Goal: Information Seeking & Learning: Learn about a topic

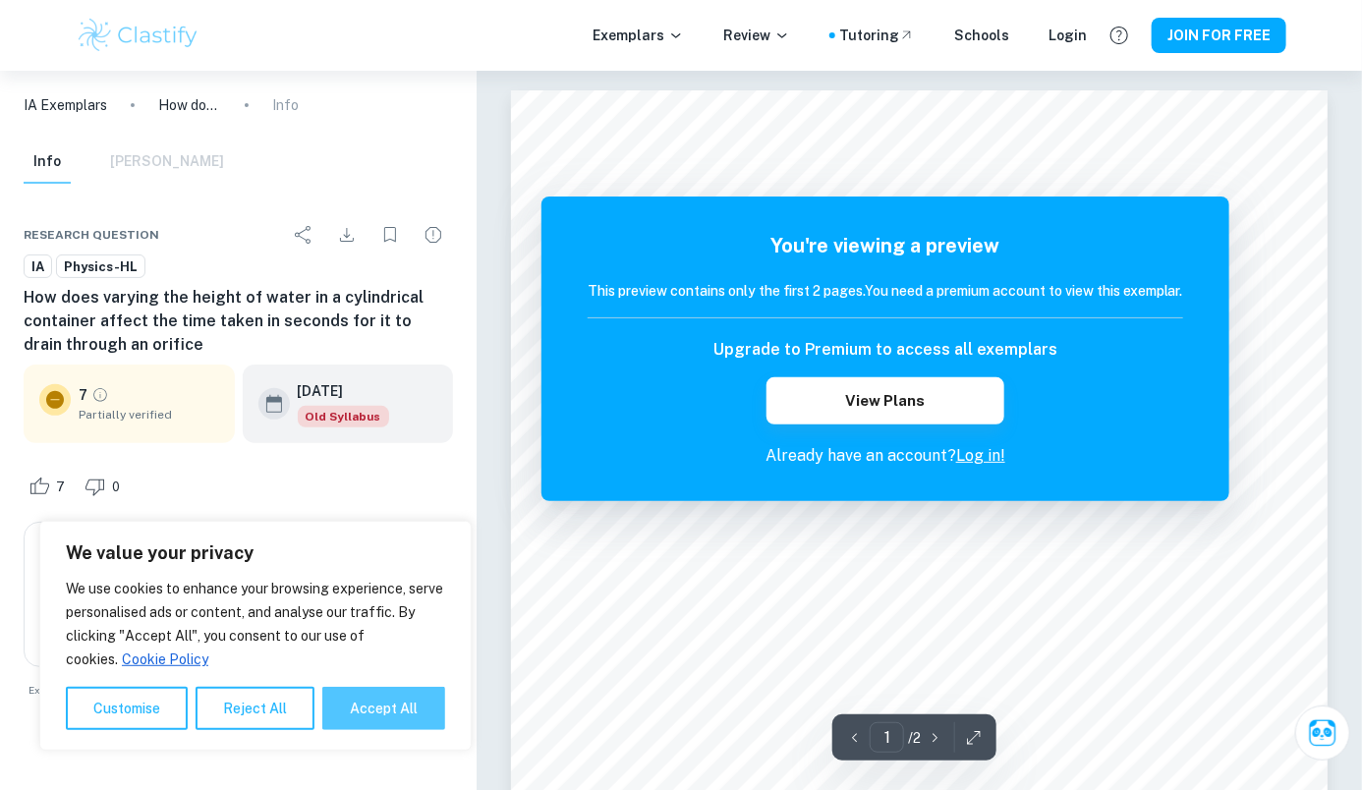
click at [394, 712] on button "Accept All" at bounding box center [383, 708] width 123 height 43
checkbox input "true"
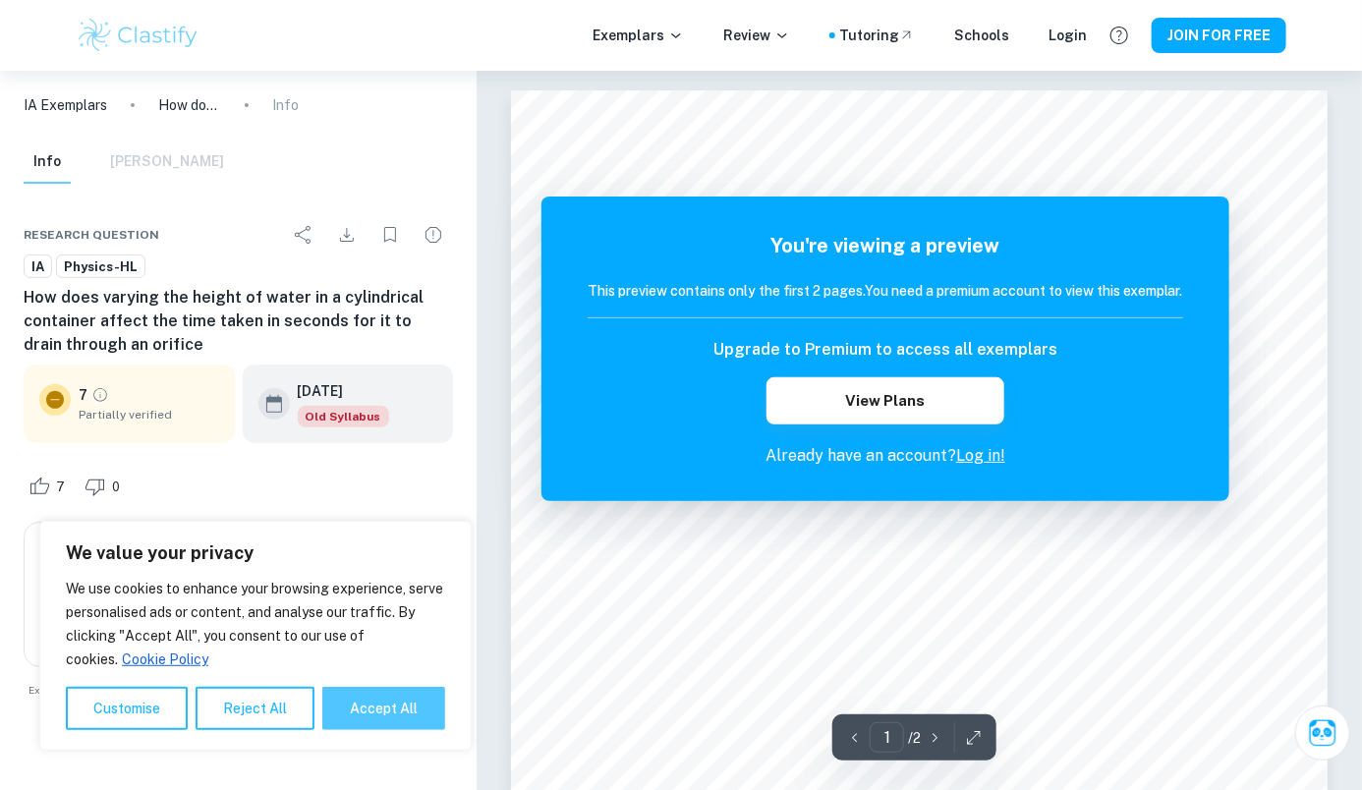
checkbox input "true"
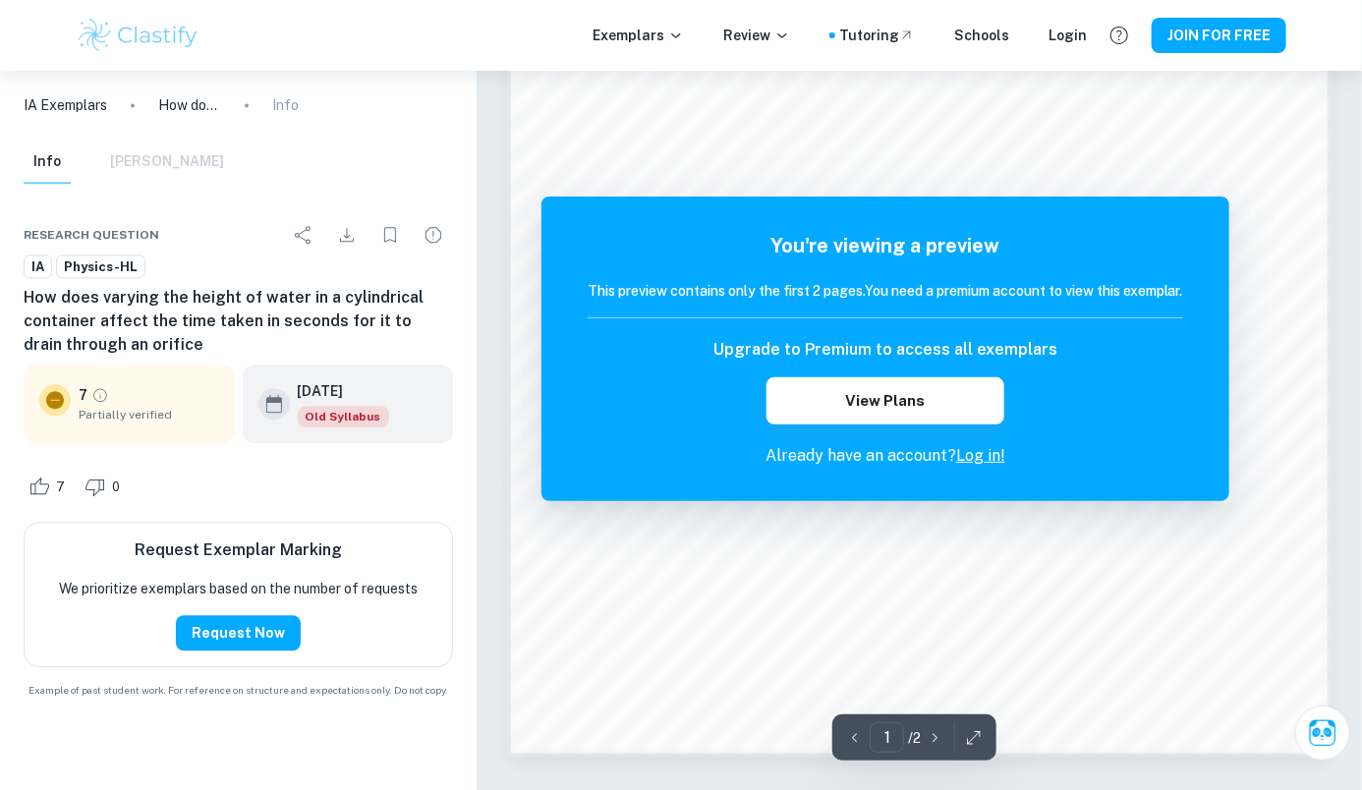
scroll to position [1660, 0]
click at [148, 178] on div "Info Mark Scheme" at bounding box center [124, 162] width 200 height 43
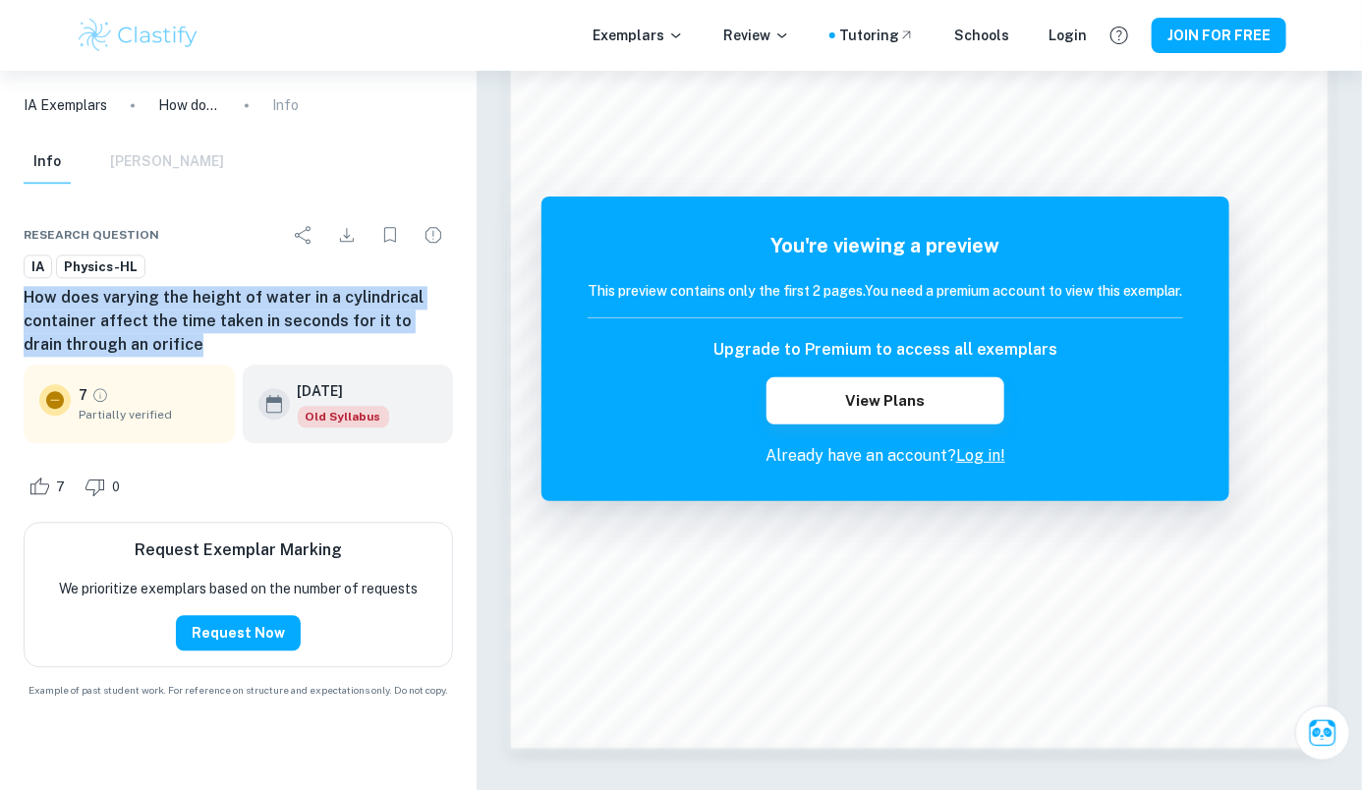
copy h6 "How does varying the height of water in a cylindrical container affect the time…"
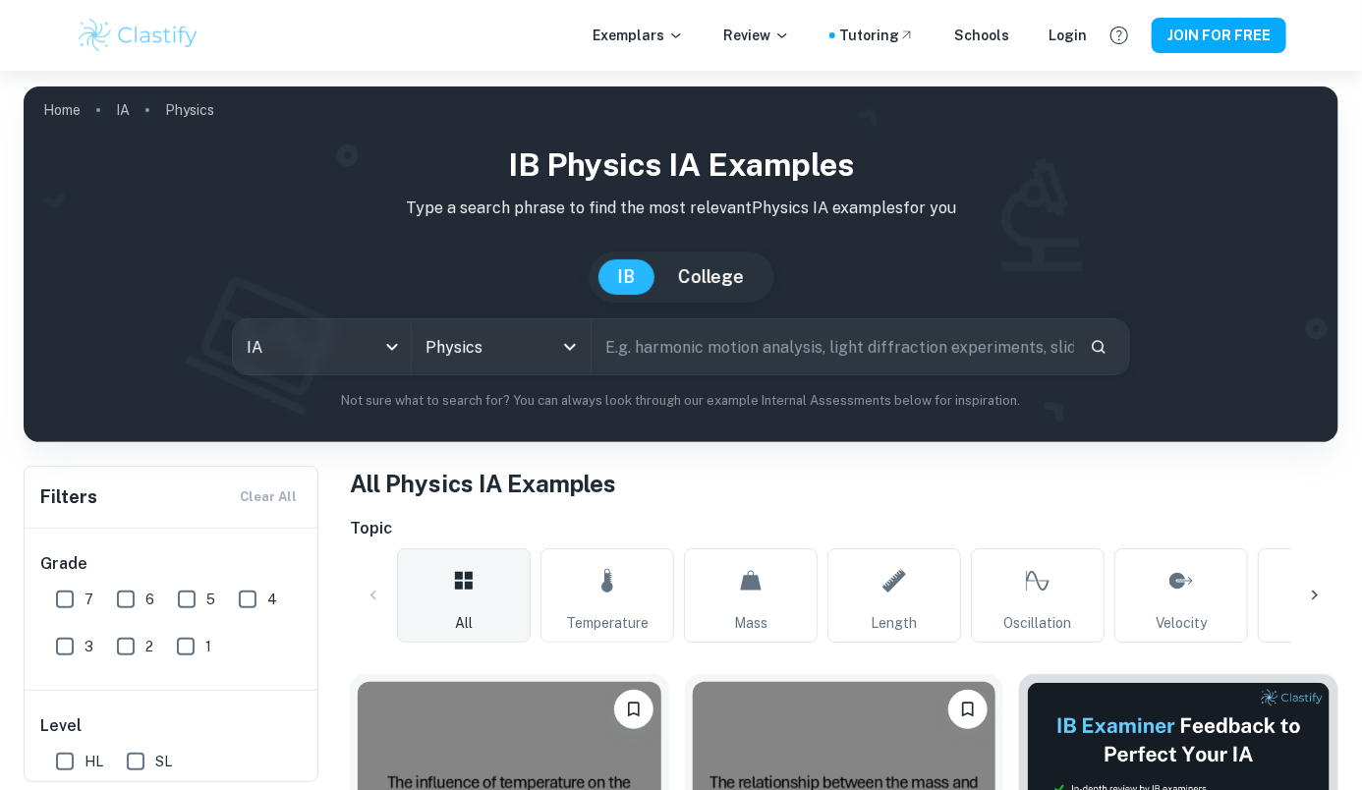
click at [762, 348] on input "text" at bounding box center [833, 346] width 482 height 55
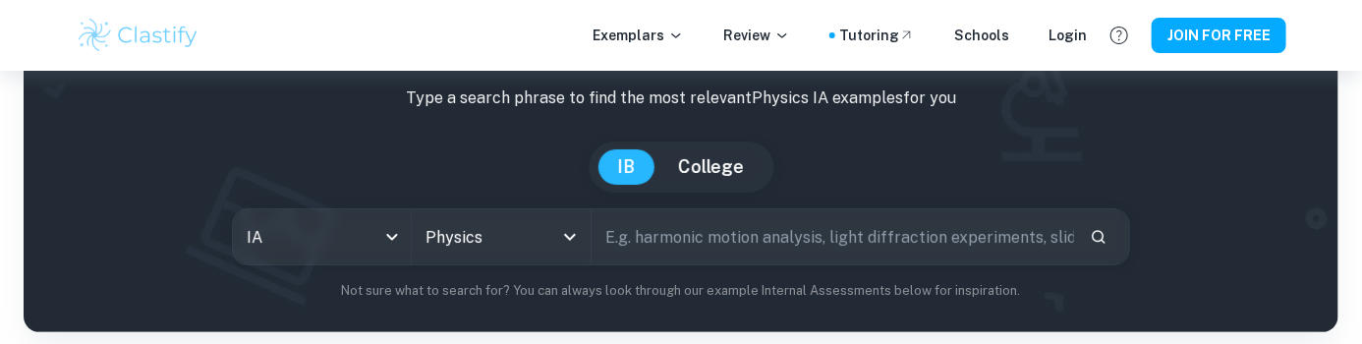
scroll to position [174, 0]
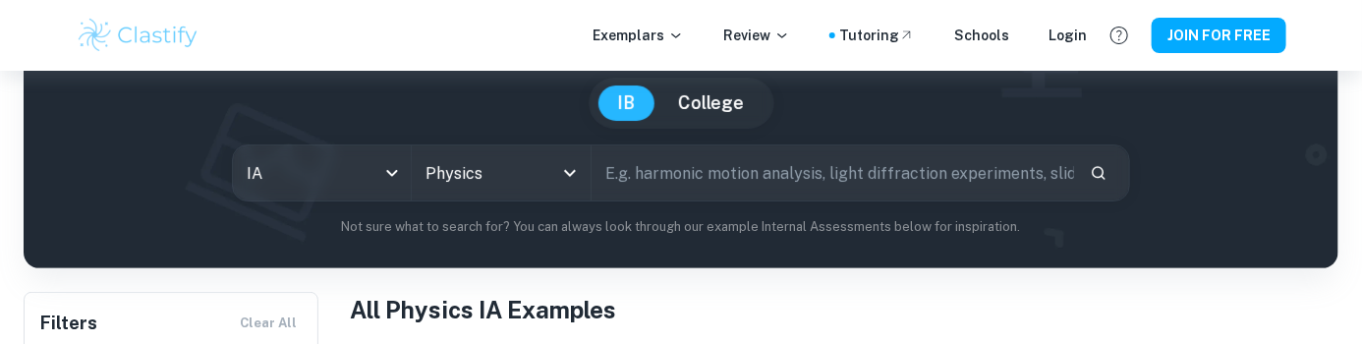
paste input "How does varying the height of water in a cylindrical container affect the time…"
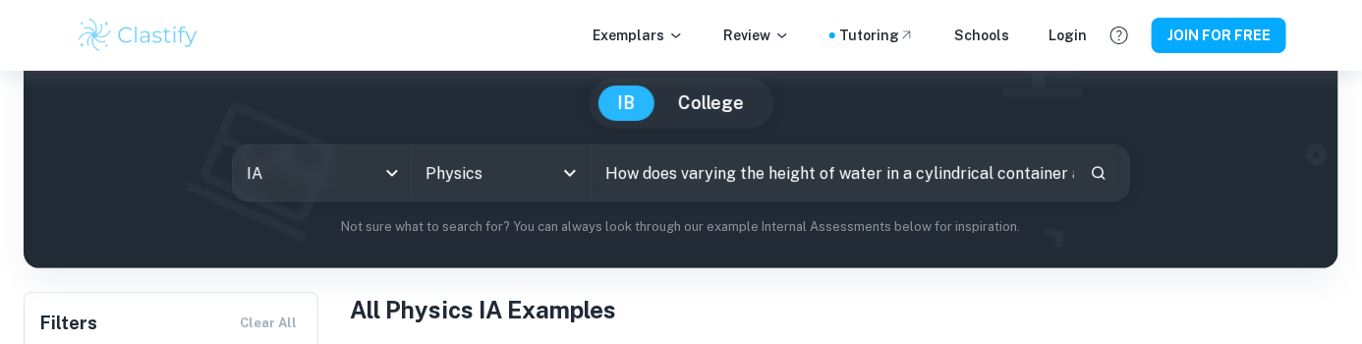
scroll to position [0, 496]
type input "How does varying the height of water in a cylindrical container affect the time…"
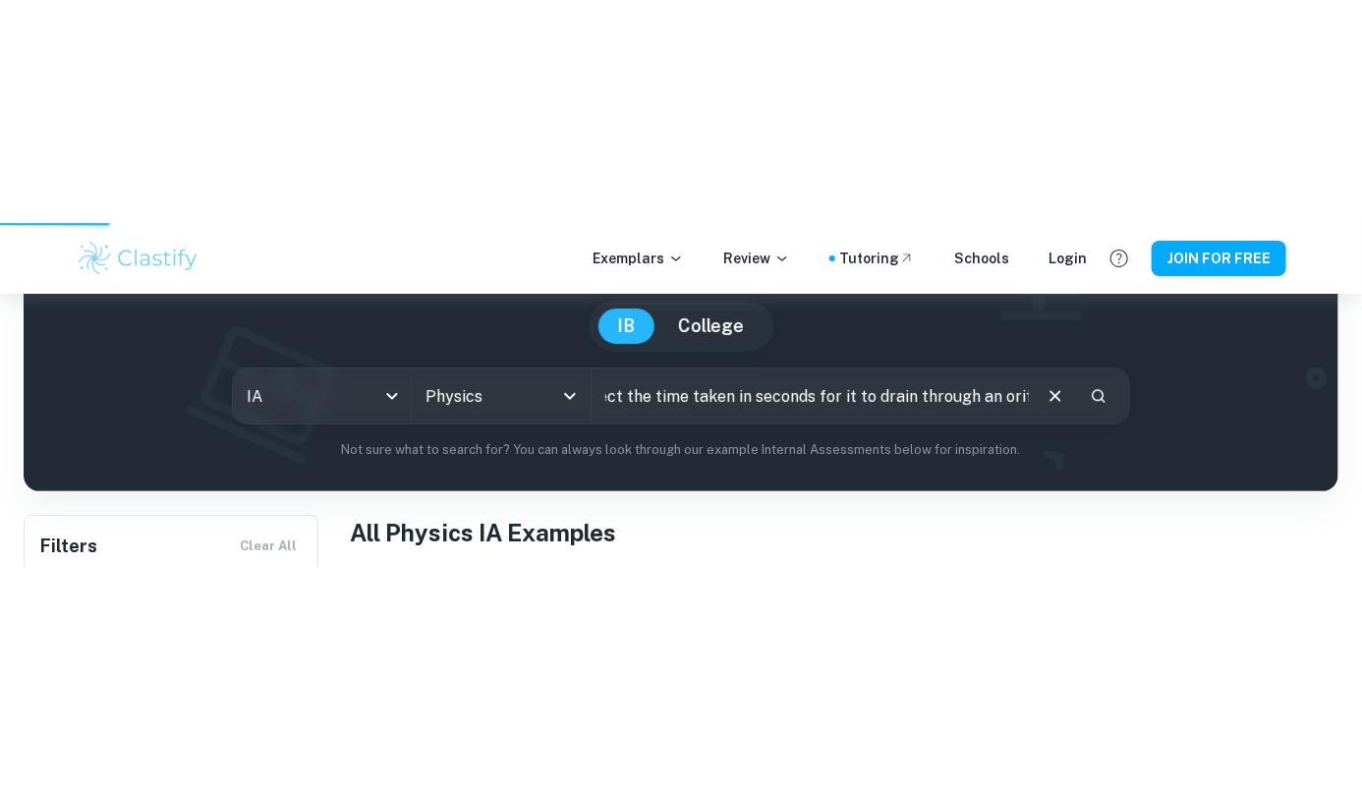
scroll to position [0, 0]
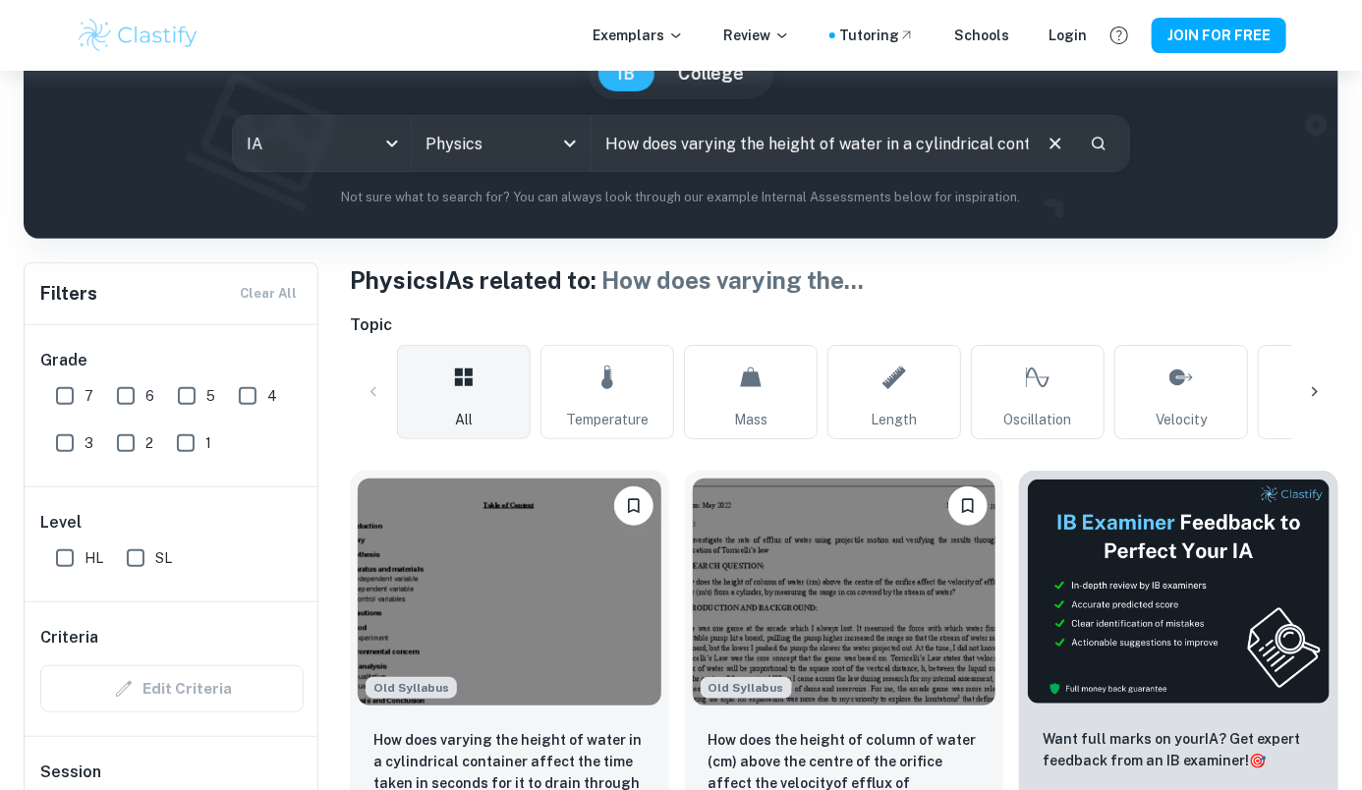
scroll to position [354, 0]
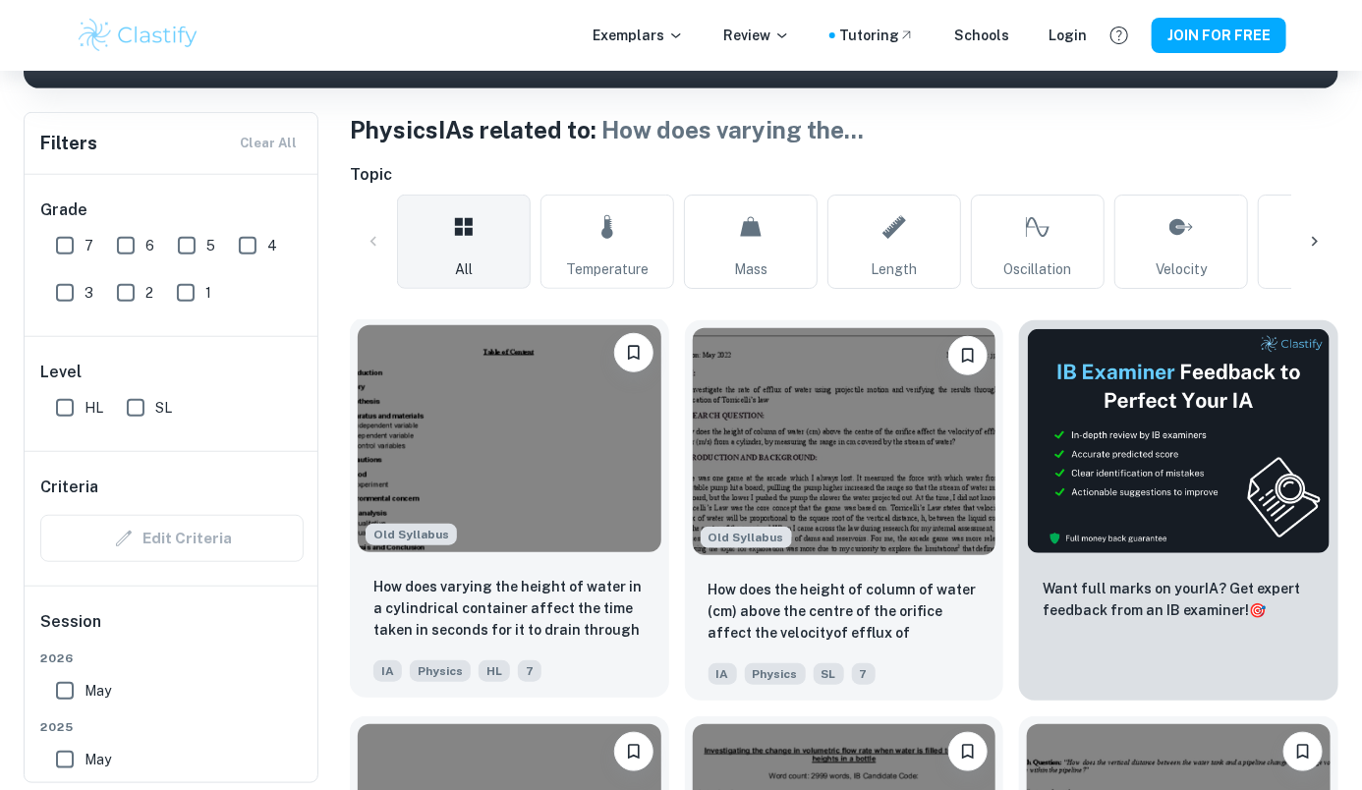
click at [548, 501] on img at bounding box center [510, 438] width 304 height 227
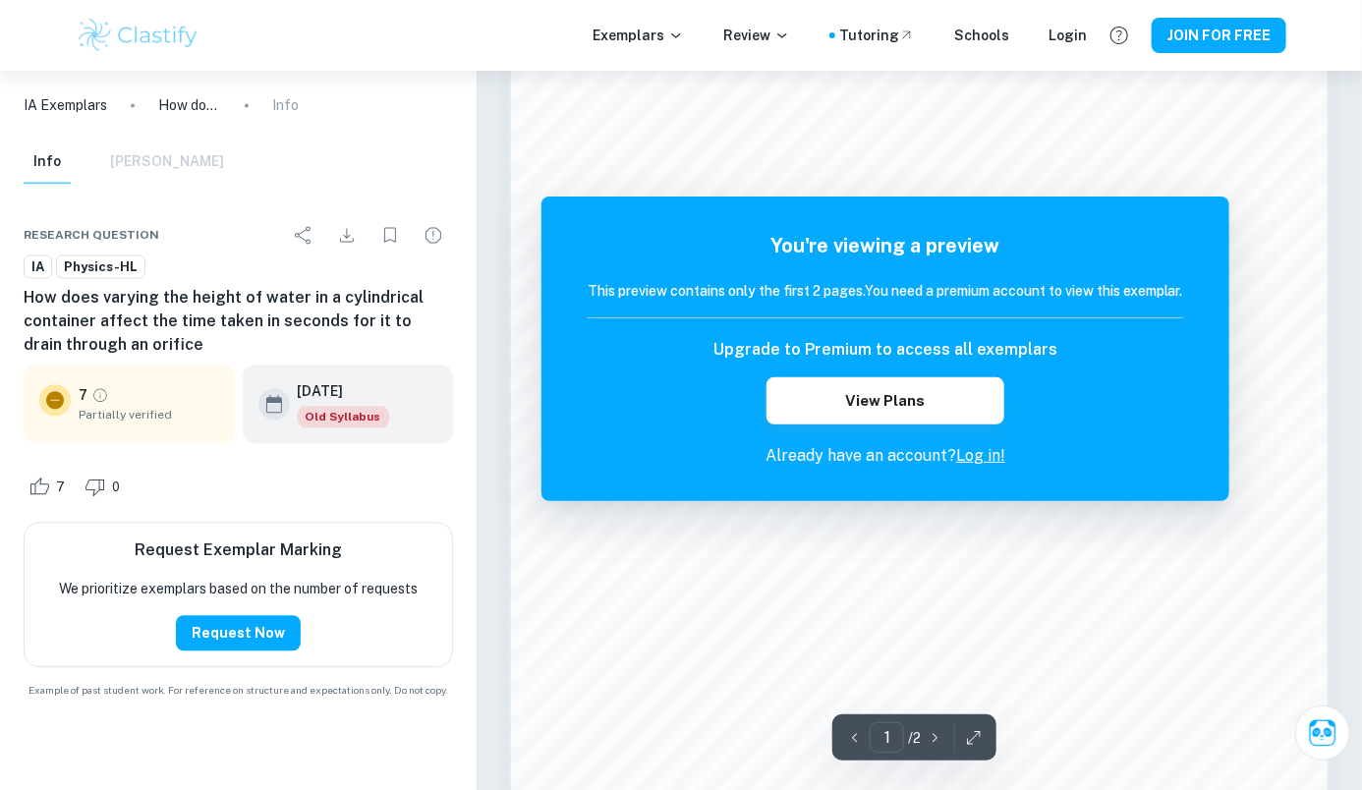
scroll to position [1678, 0]
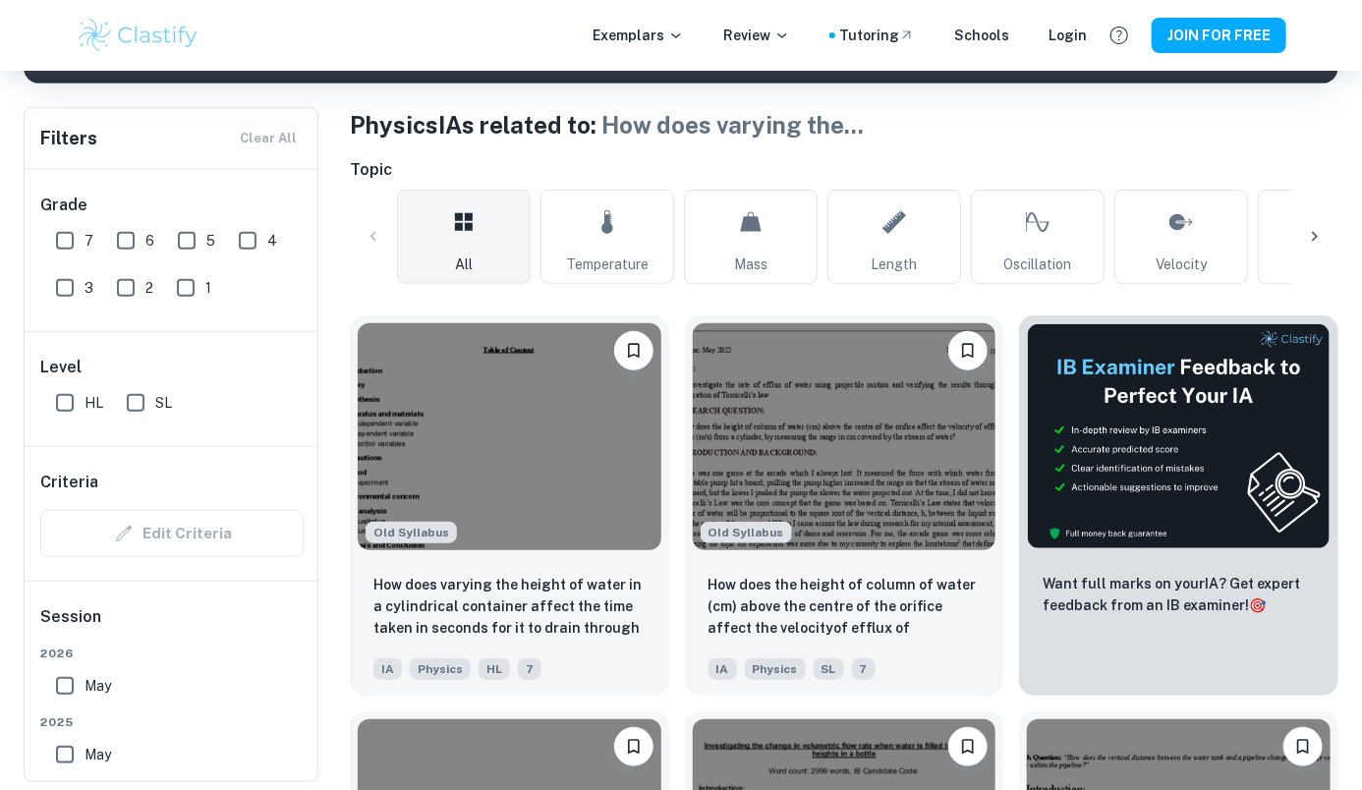
scroll to position [358, 0]
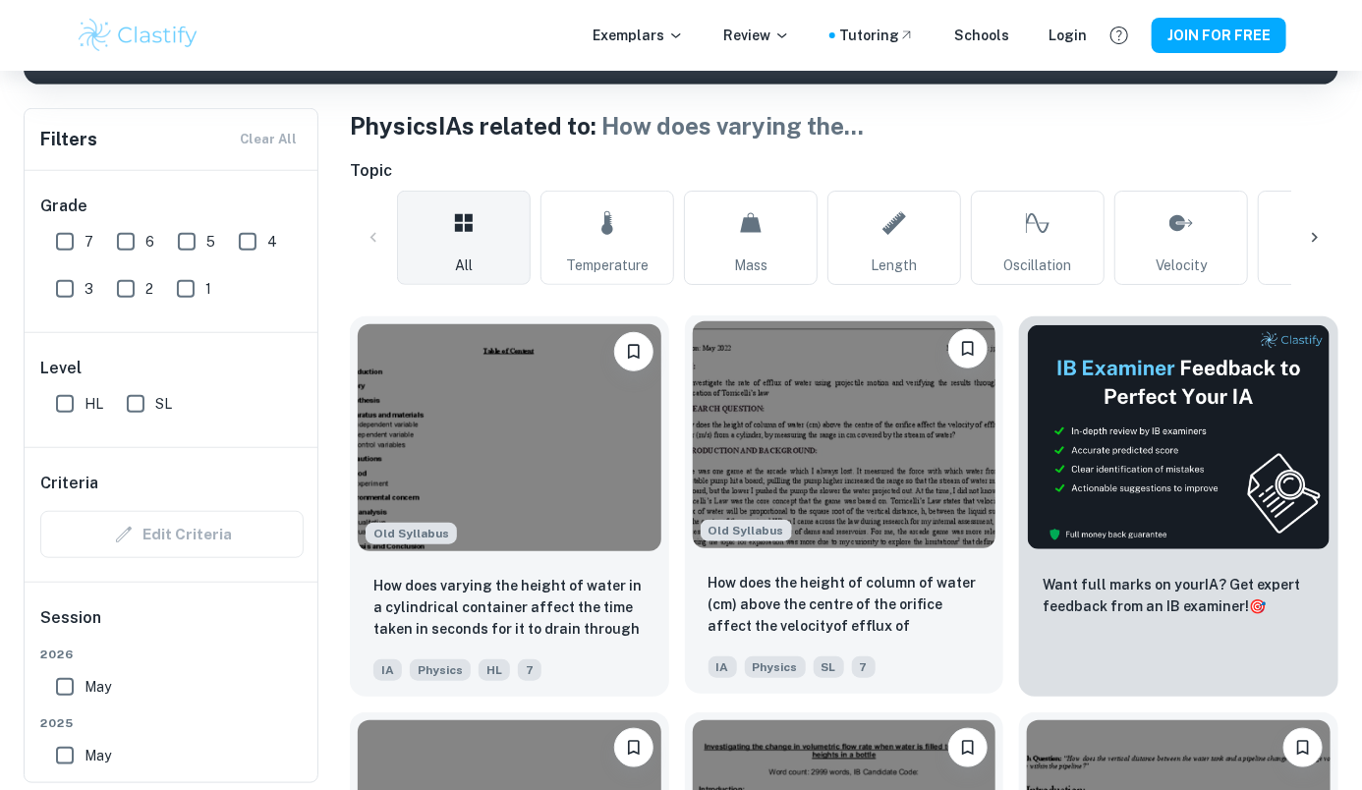
click at [908, 515] on img at bounding box center [845, 434] width 304 height 227
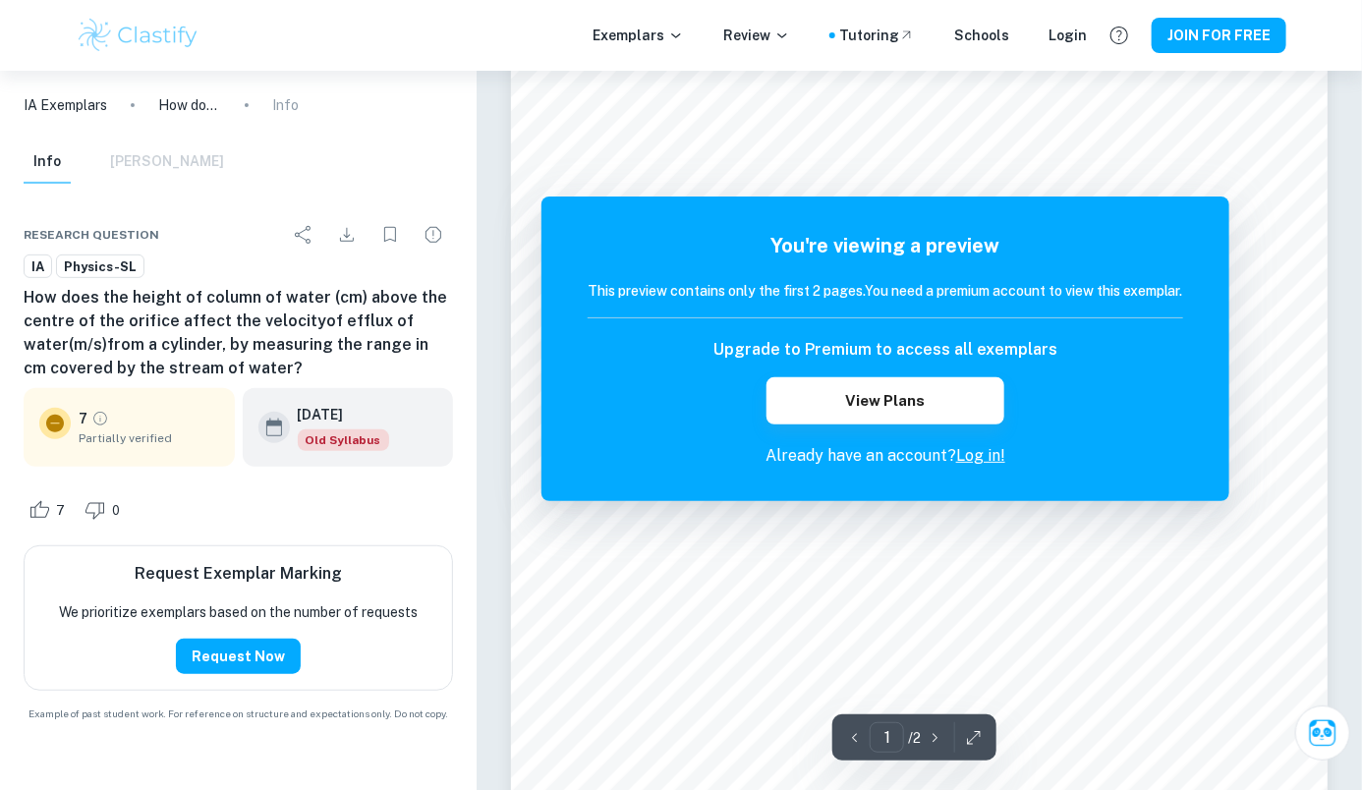
scroll to position [182, 0]
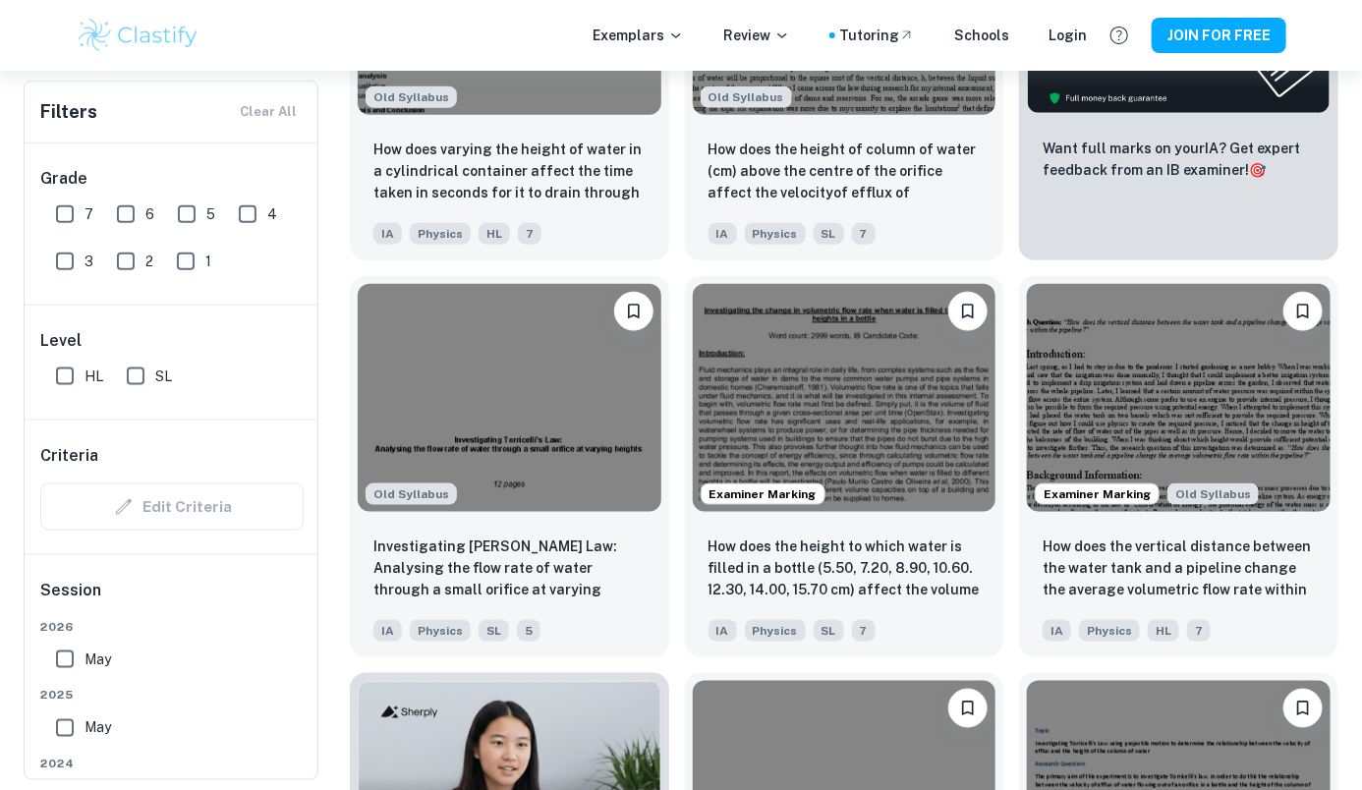
scroll to position [921, 0]
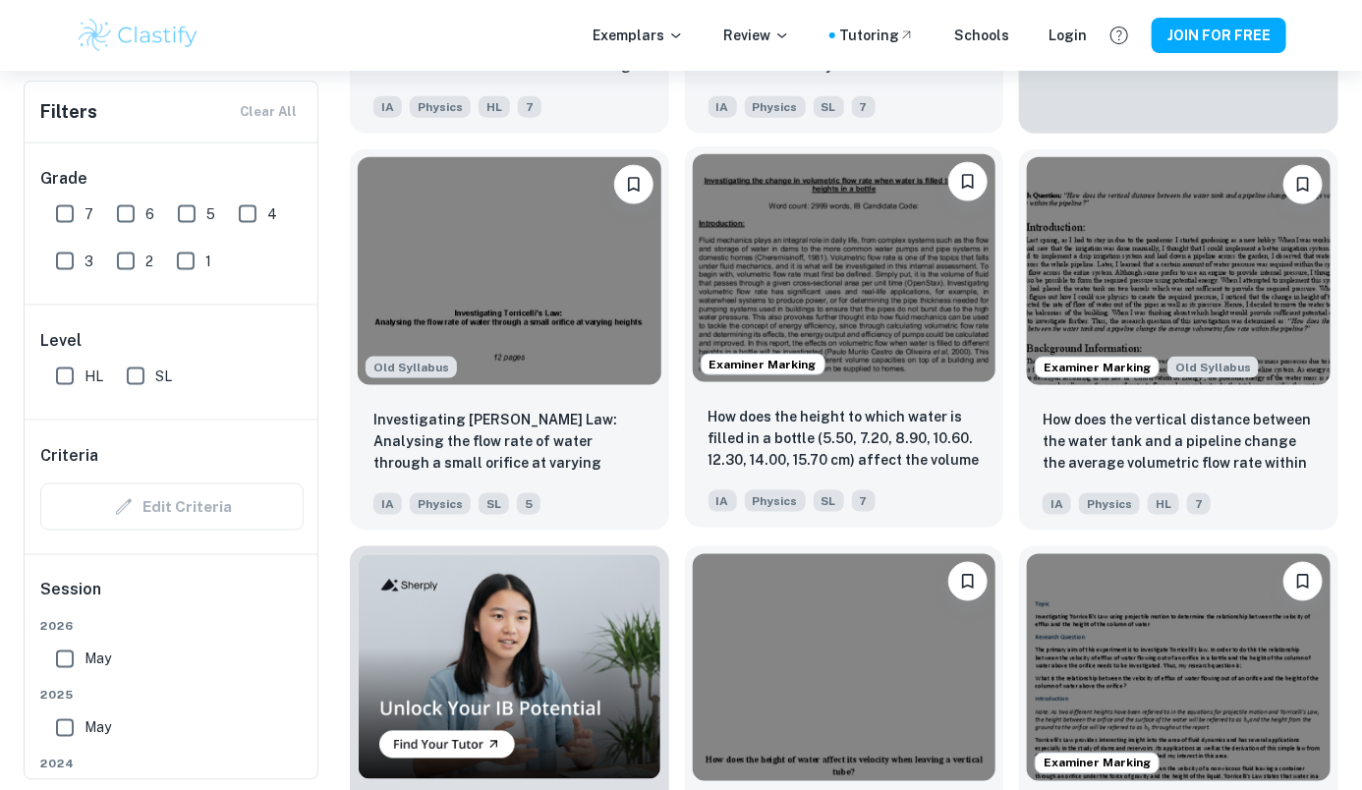
click at [944, 420] on p "How does the height to which water is filled in a bottle (5.50, 7.20, 8.90, 10.…" at bounding box center [844, 439] width 272 height 67
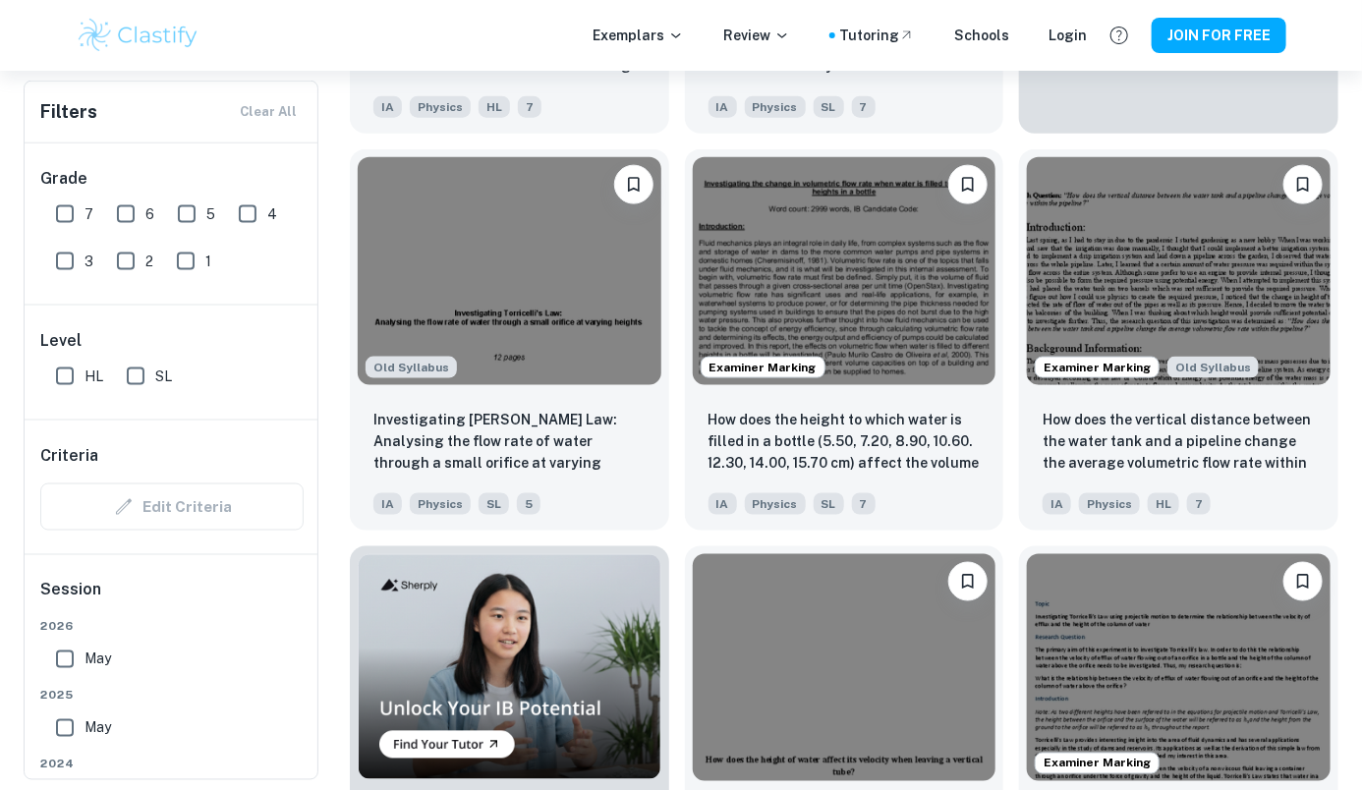
scroll to position [1151, 0]
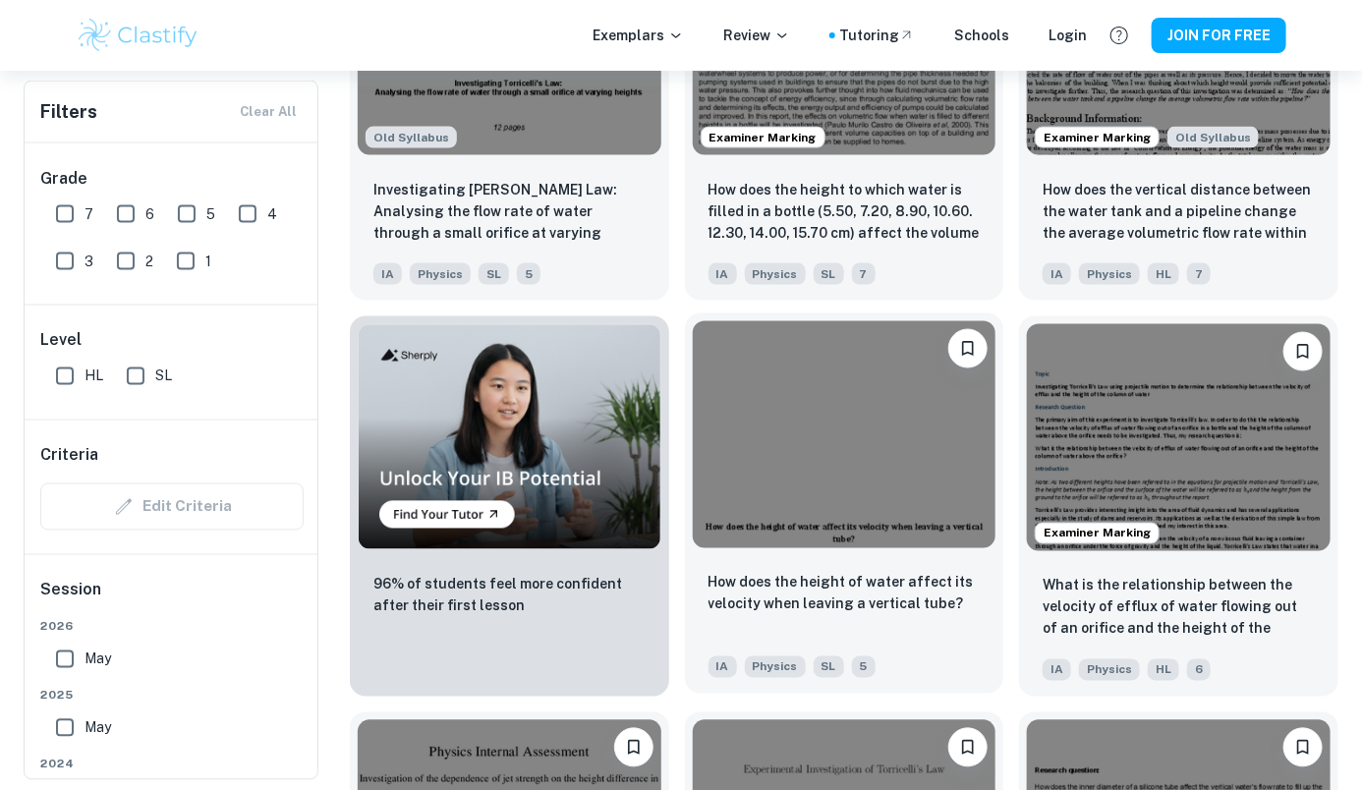
click at [877, 598] on p "How does the height of water affect its velocity when leaving a vertical tube?" at bounding box center [844, 593] width 272 height 43
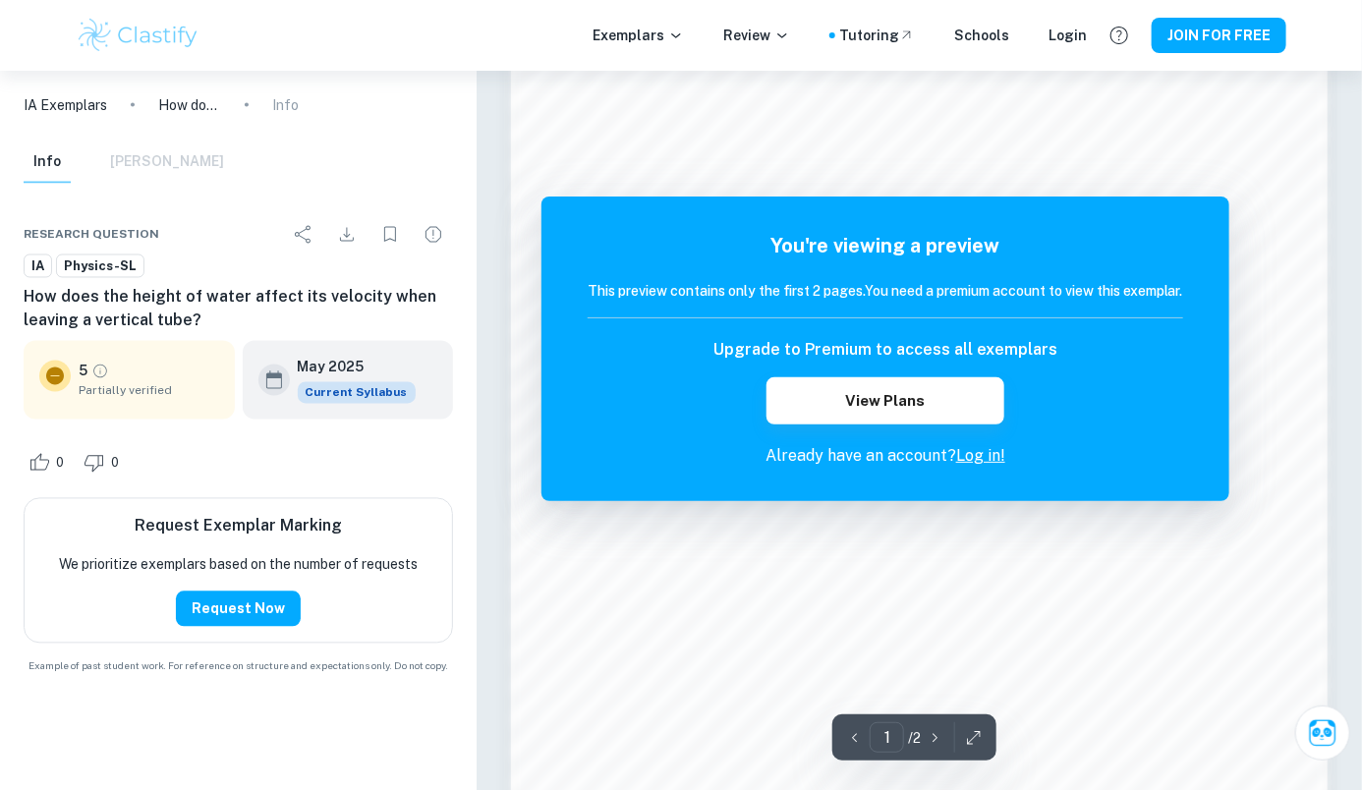
scroll to position [1486, 0]
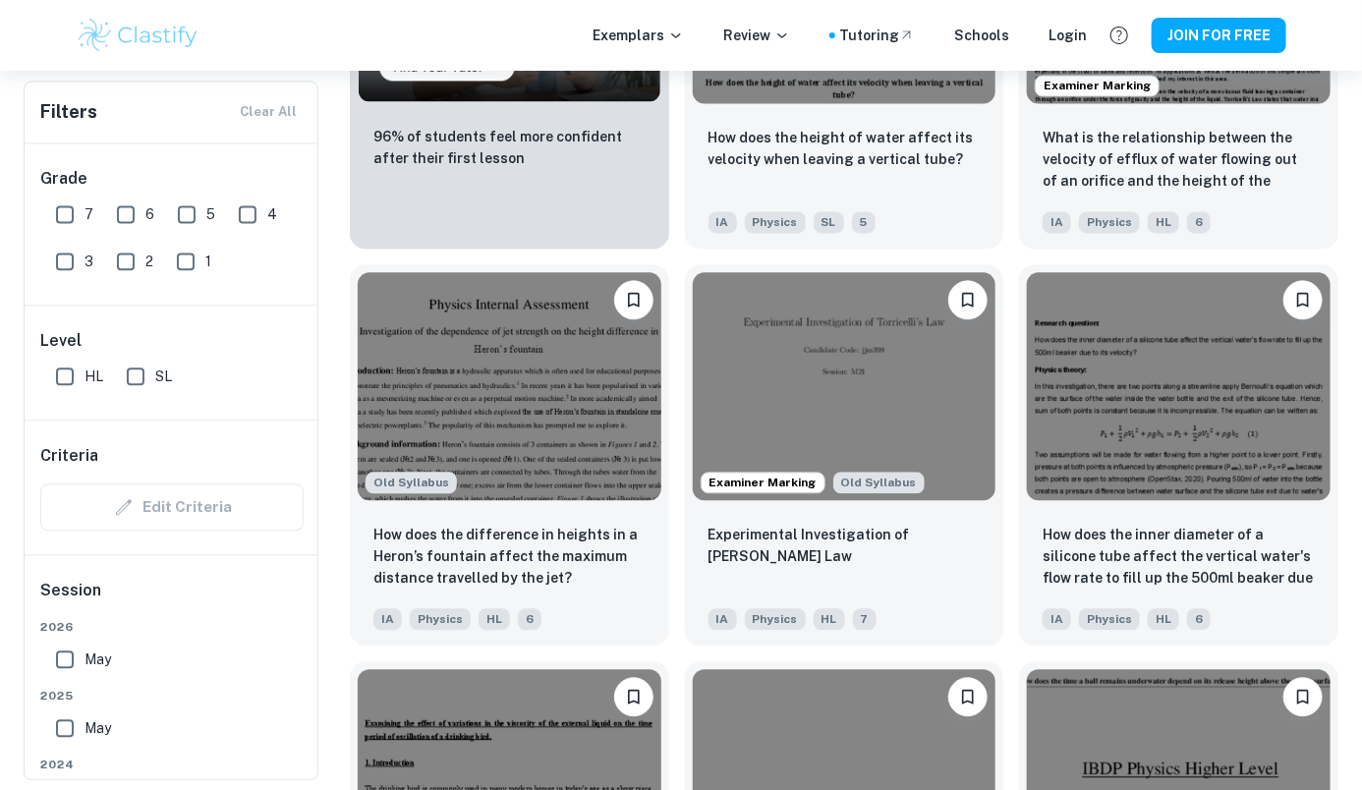
scroll to position [1661, 0]
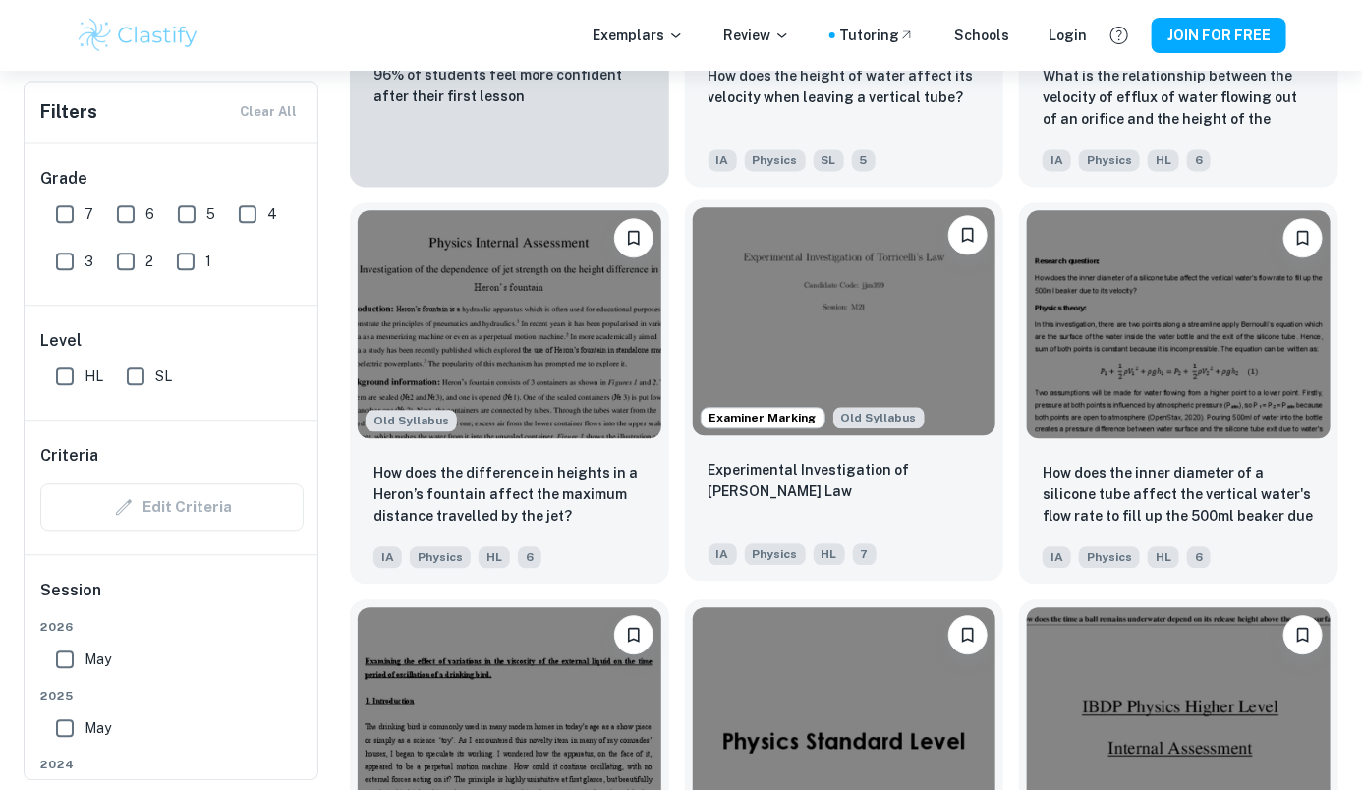
click at [891, 496] on p "Experimental Investigation of [PERSON_NAME] Law" at bounding box center [844, 480] width 272 height 43
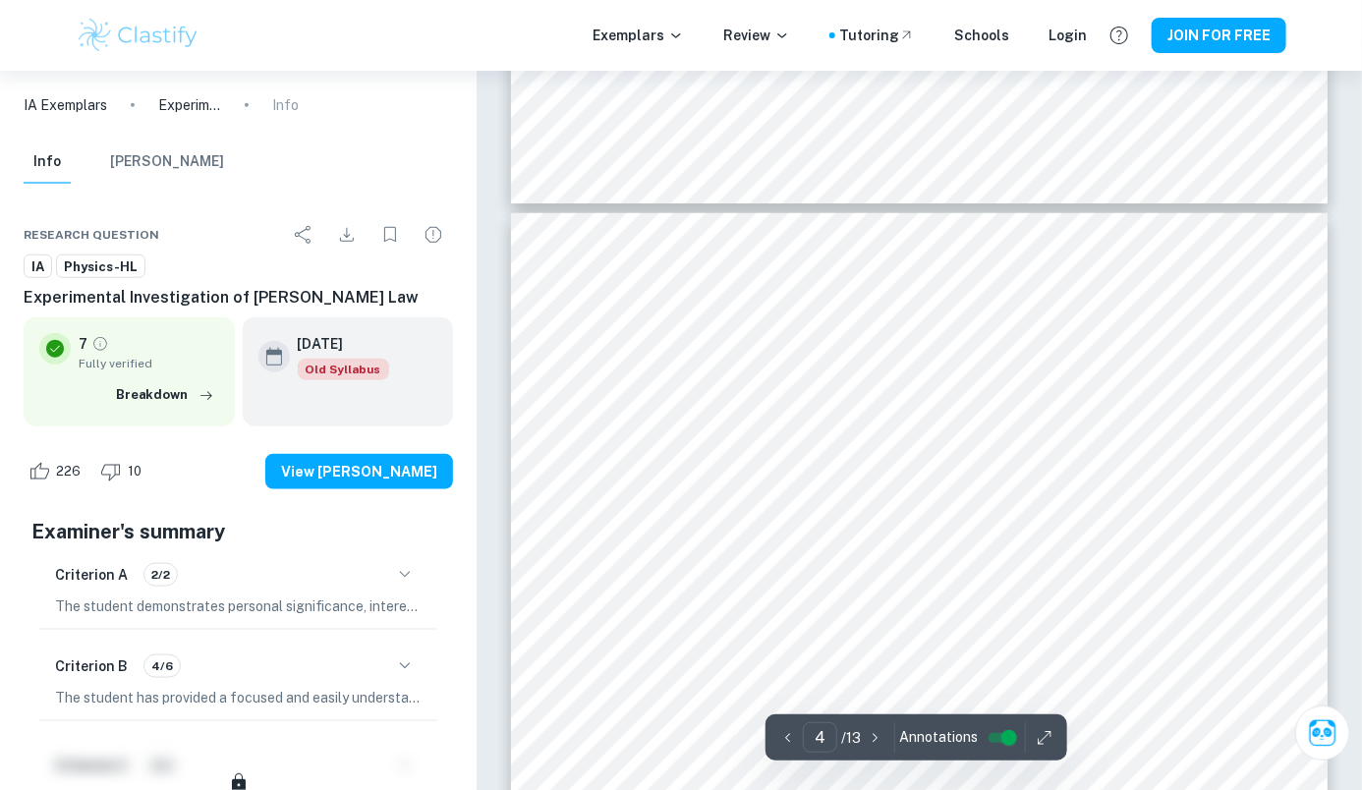
scroll to position [3636, 0]
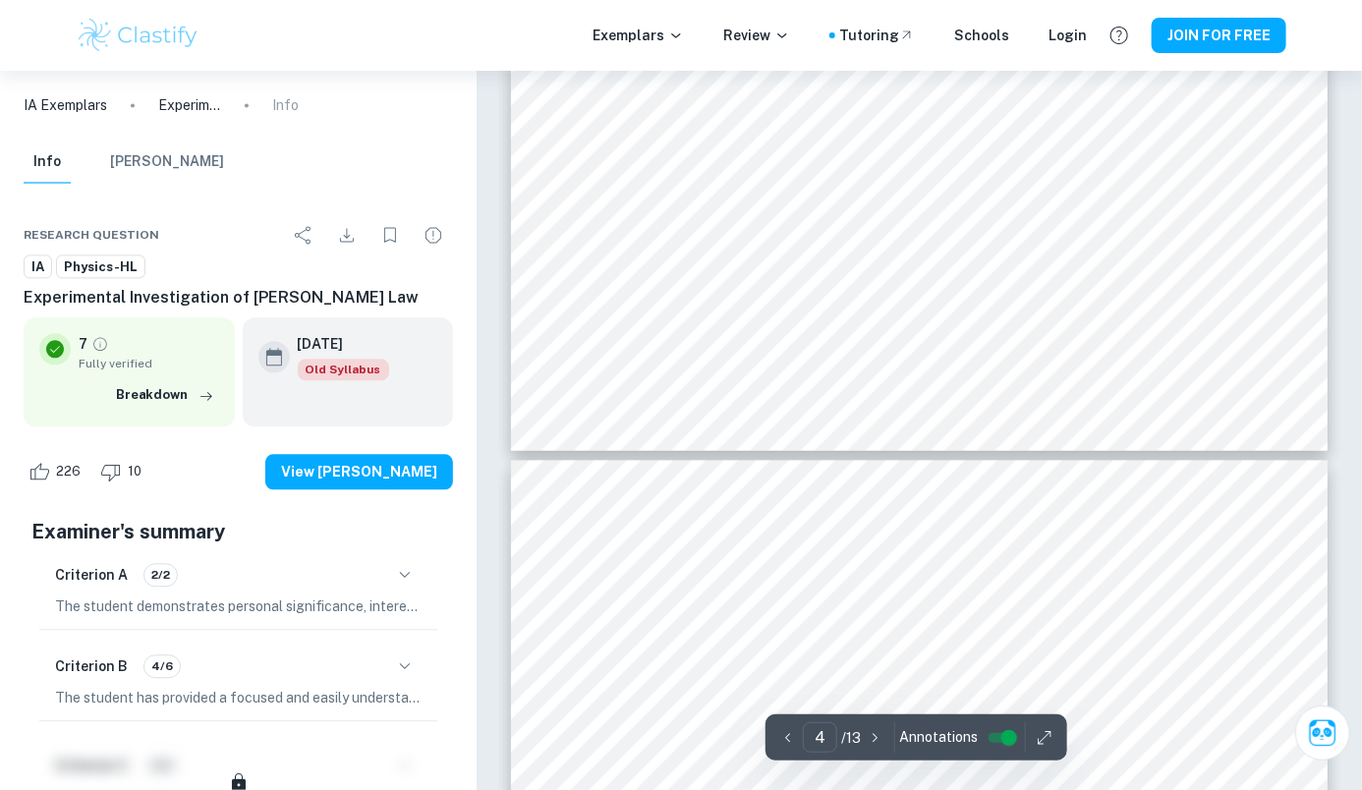
type input "5"
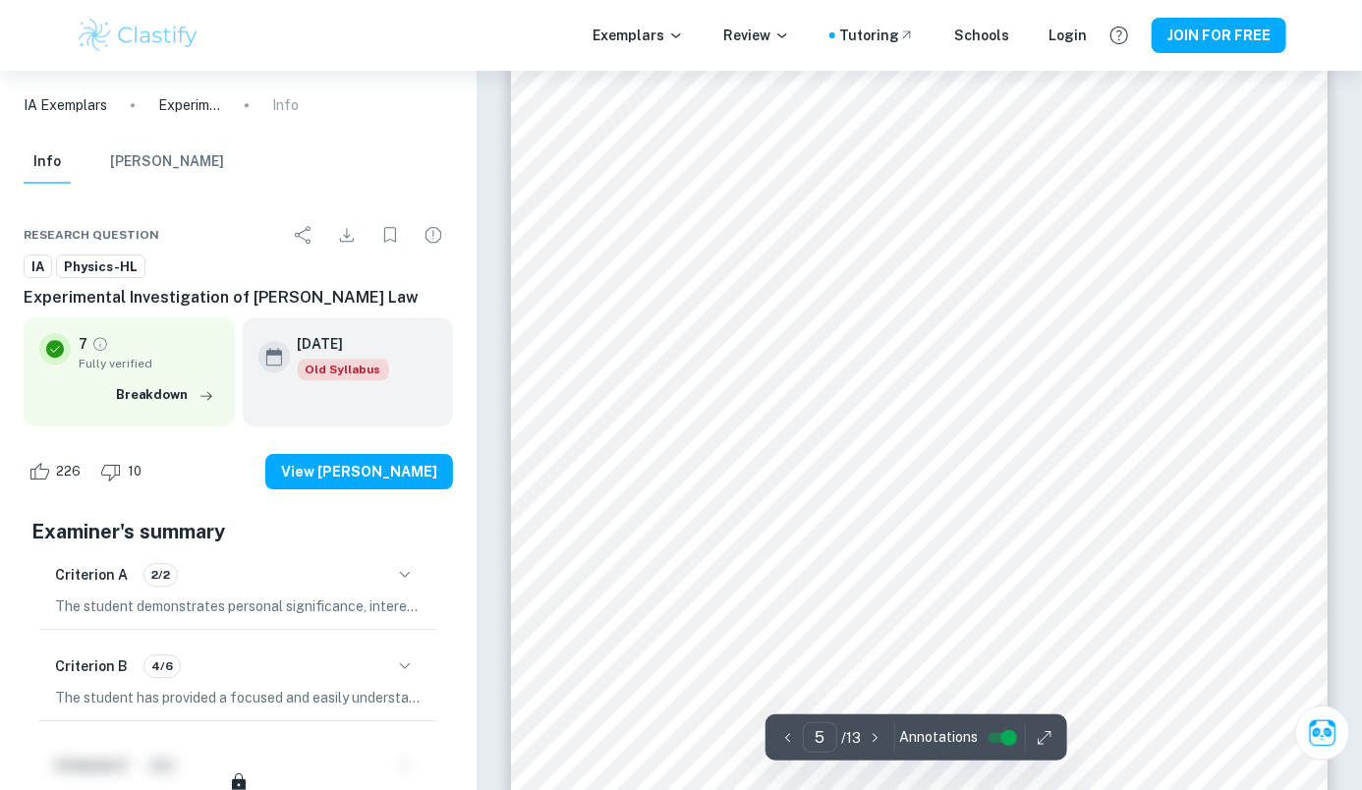
scroll to position [5194, 0]
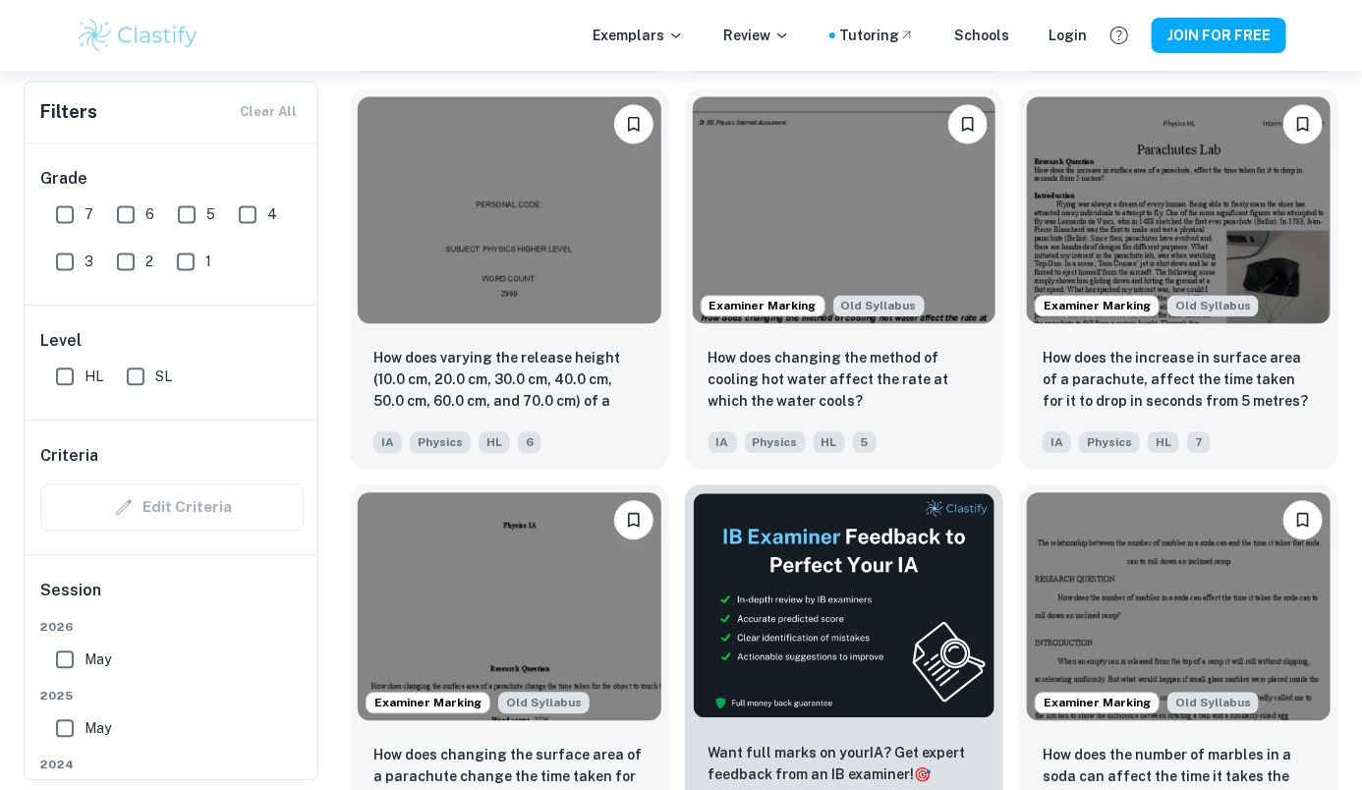
scroll to position [4610, 0]
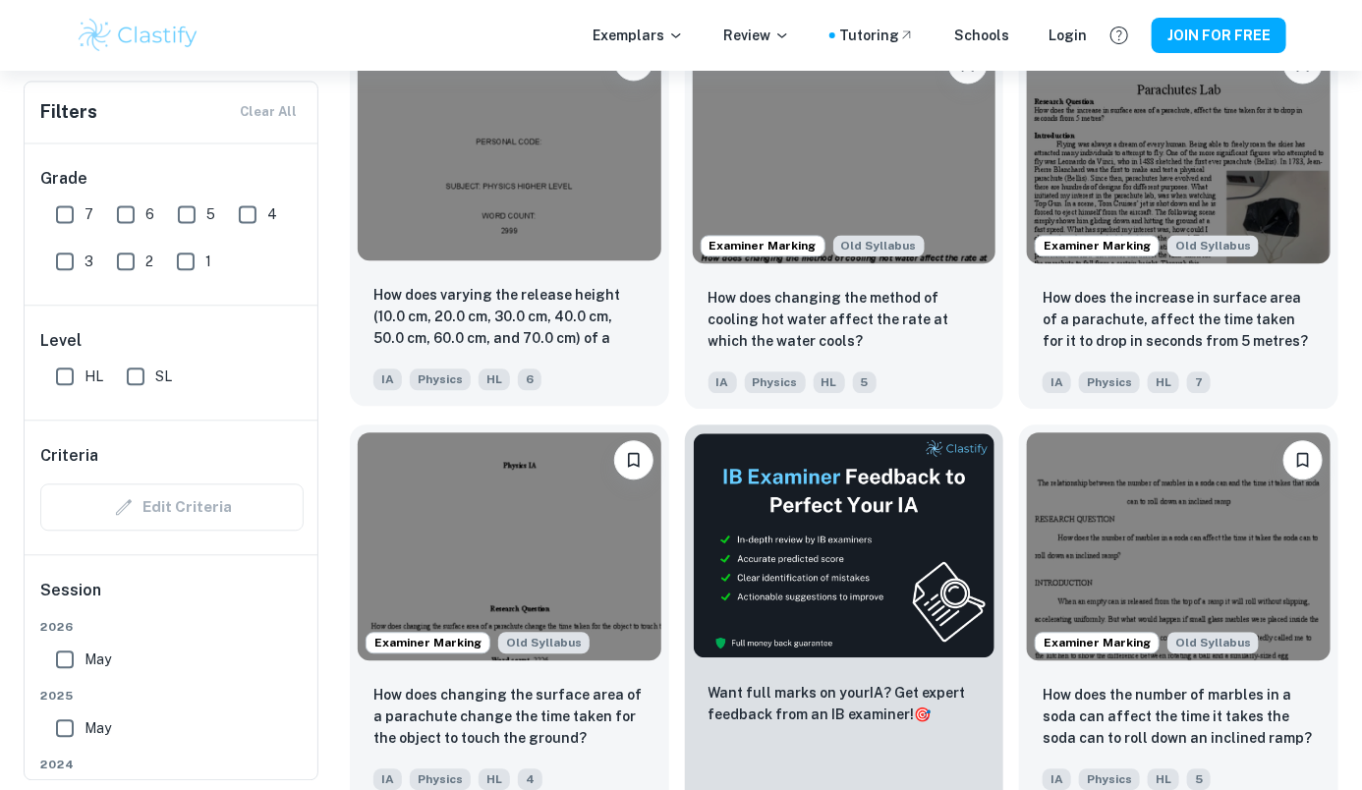
click at [534, 296] on p "How does varying the release height (10.0 cm, 20.0 cm, 30.0 cm, 40.0 cm, 50.0 c…" at bounding box center [509, 317] width 272 height 67
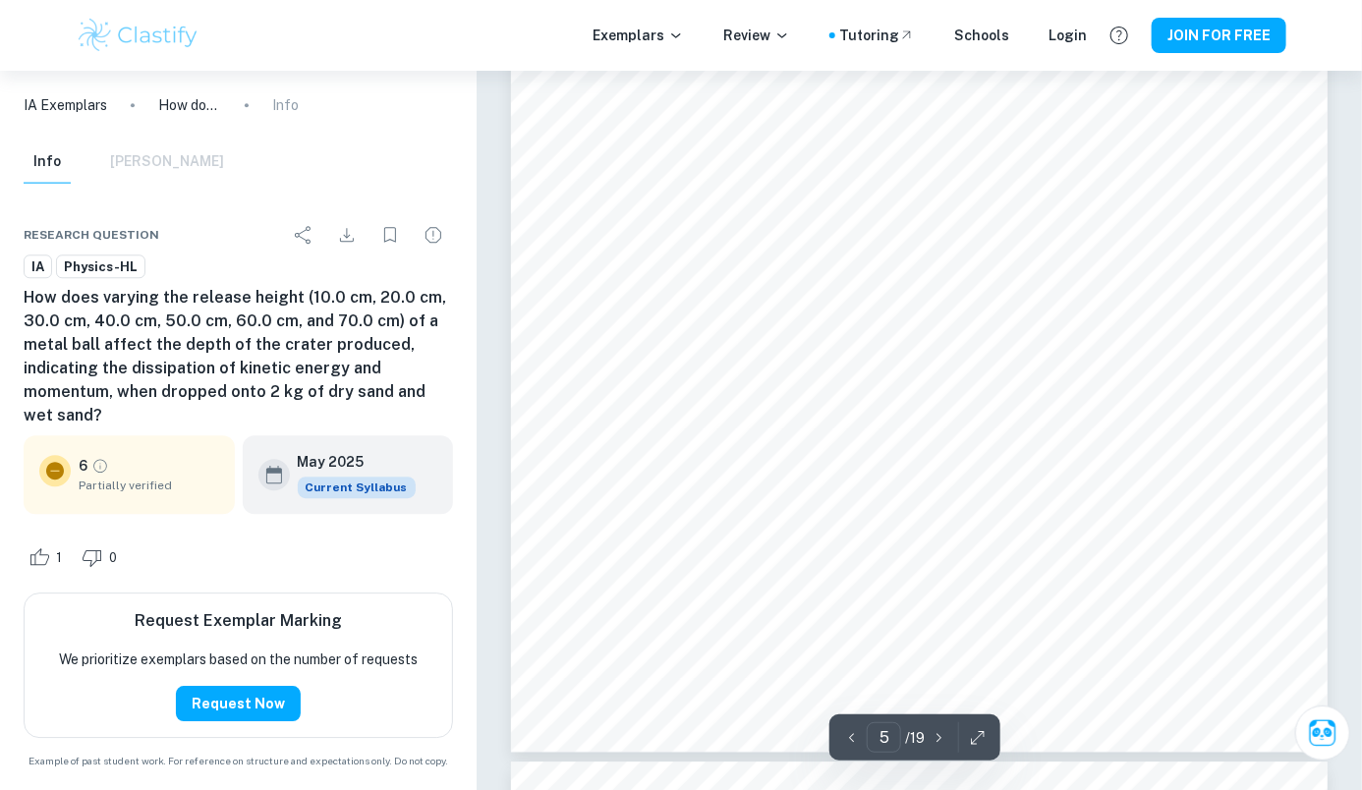
scroll to position [4929, 0]
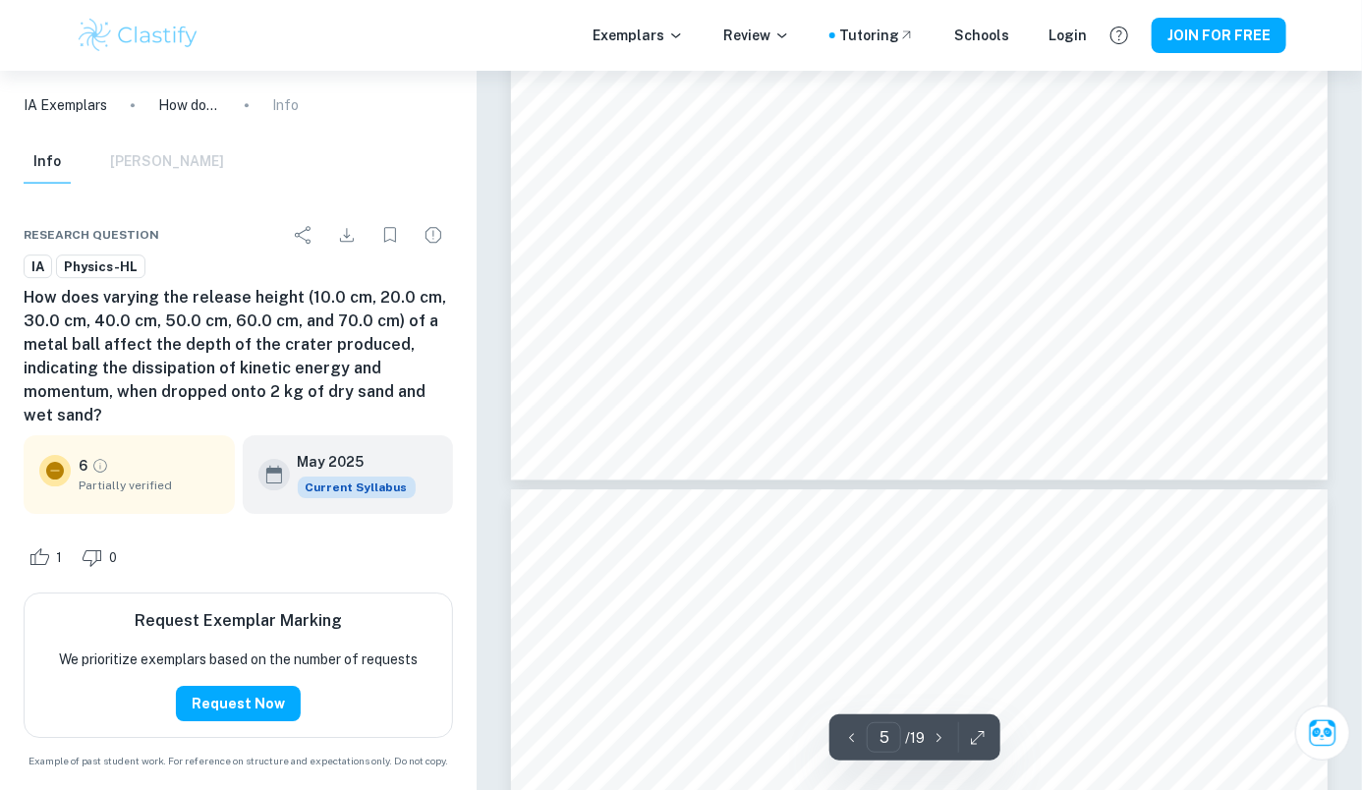
type input "6"
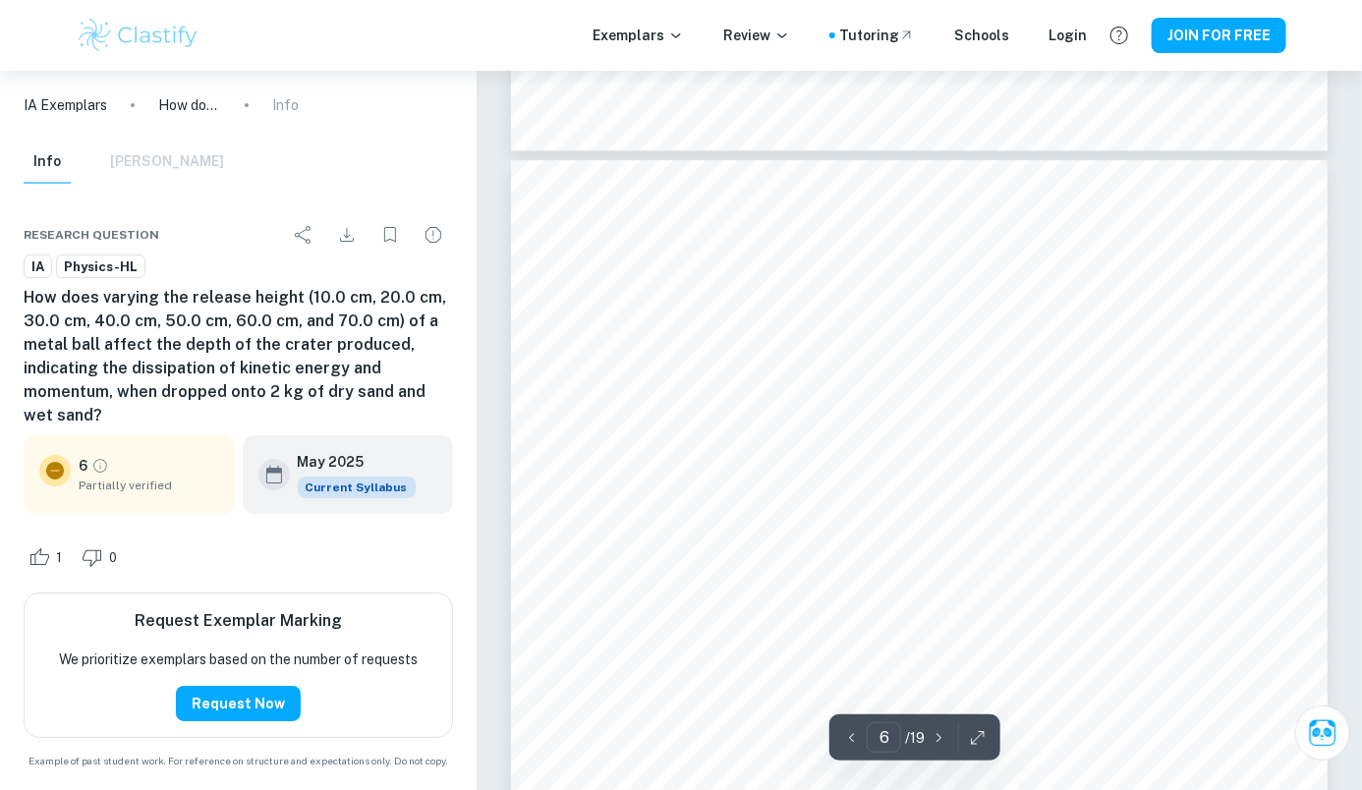
scroll to position [5546, 0]
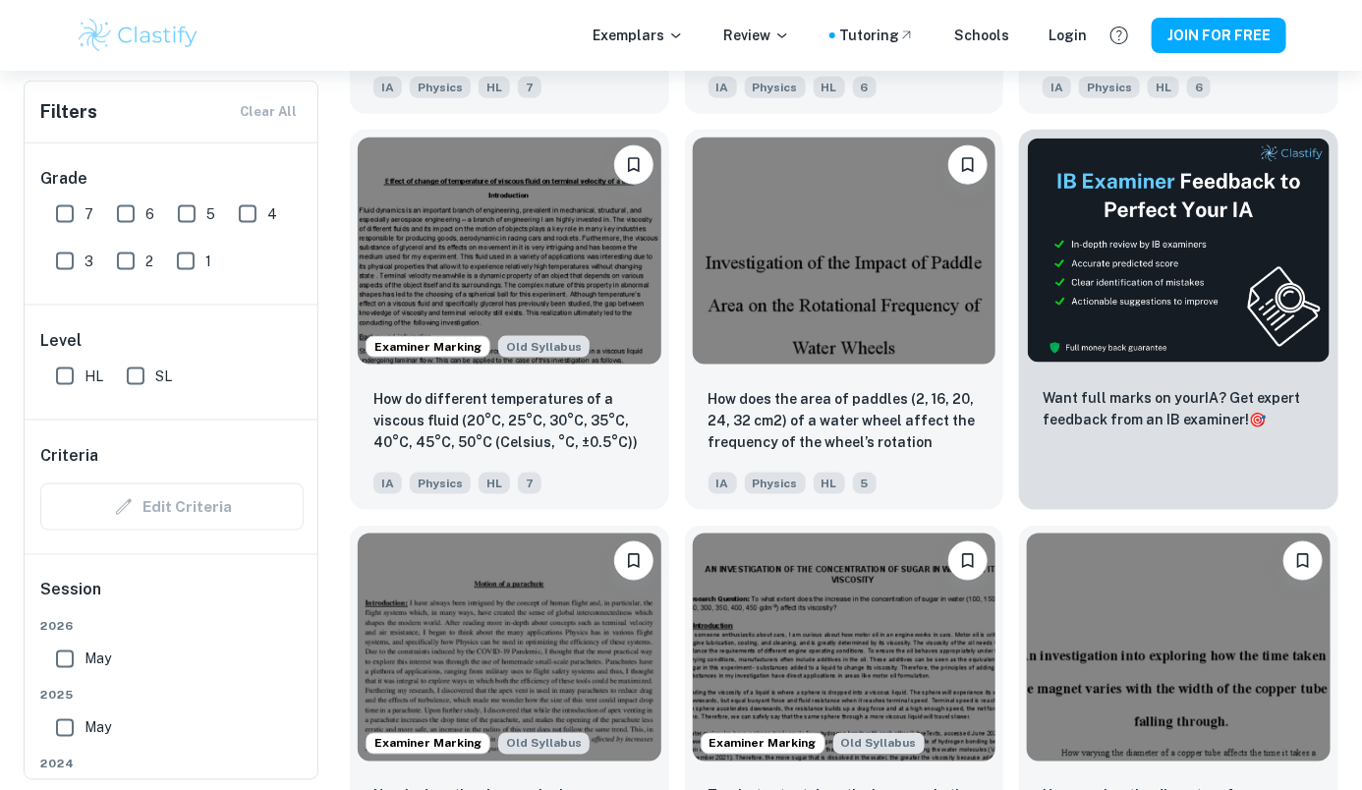
scroll to position [6890, 0]
